Goal: Navigation & Orientation: Find specific page/section

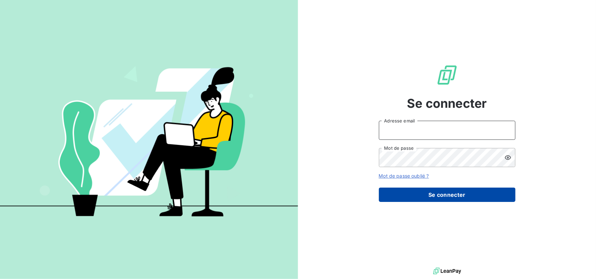
type input "[PERSON_NAME][EMAIL_ADDRESS][DOMAIN_NAME]"
click at [430, 193] on button "Se connecter" at bounding box center [447, 195] width 137 height 14
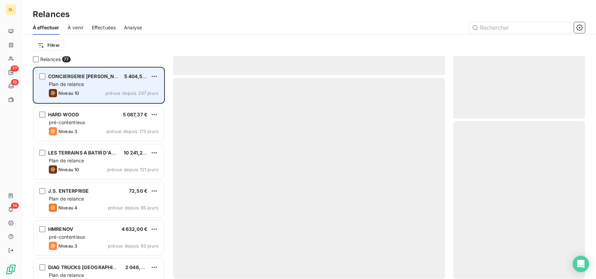
scroll to position [207, 127]
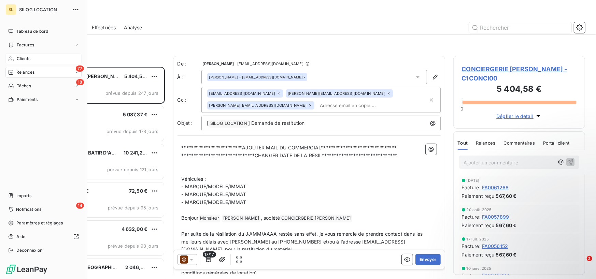
click at [32, 59] on div "Clients" at bounding box center [43, 58] width 76 height 11
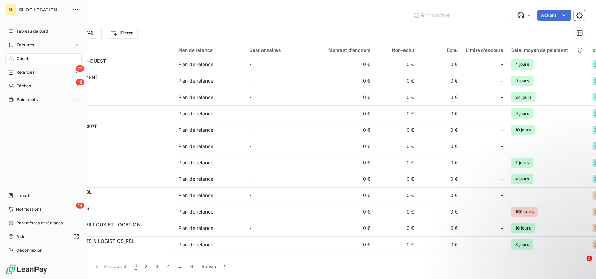
click at [26, 12] on span "SILOG LOCATION" at bounding box center [43, 9] width 49 height 5
click at [71, 11] on button "button" at bounding box center [75, 9] width 11 height 11
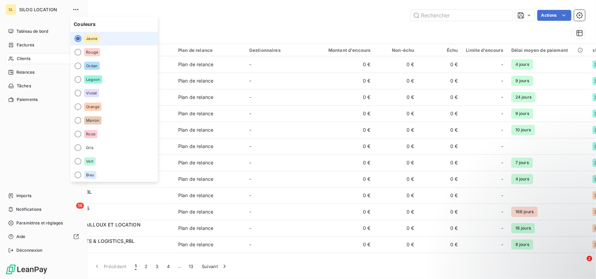
click at [28, 12] on div "SILOG LOCATION" at bounding box center [50, 9] width 62 height 11
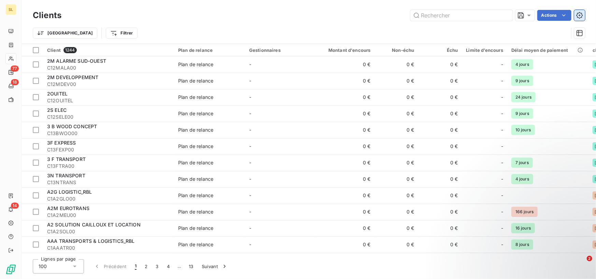
drag, startPoint x: 577, startPoint y: 16, endPoint x: 578, endPoint y: 12, distance: 3.9
click at [577, 16] on icon "button" at bounding box center [580, 15] width 7 height 7
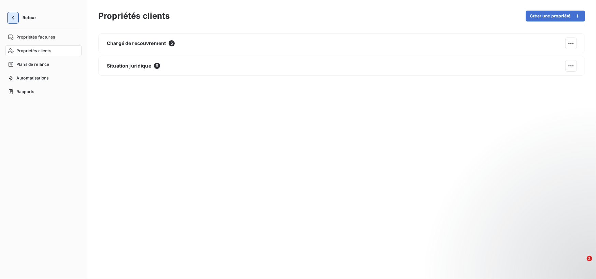
click at [14, 19] on icon "button" at bounding box center [13, 17] width 7 height 7
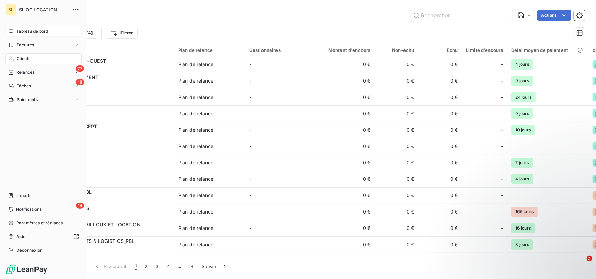
click at [36, 31] on span "Tableau de bord" at bounding box center [32, 31] width 32 height 6
